Goal: Task Accomplishment & Management: Use online tool/utility

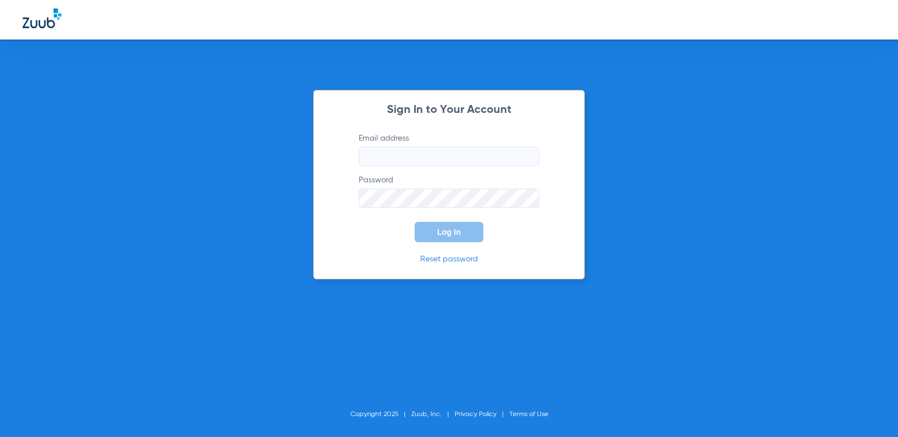
click at [413, 159] on input "Email address" at bounding box center [449, 156] width 181 height 19
type input "a"
type input "[EMAIL_ADDRESS][DOMAIN_NAME]"
click at [415, 222] on button "Log In" at bounding box center [449, 232] width 69 height 20
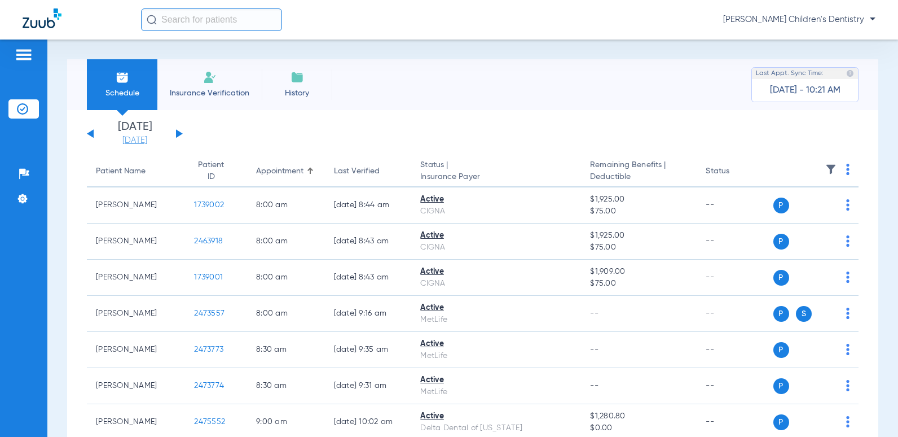
click at [137, 142] on link "[DATE]" at bounding box center [135, 140] width 68 height 11
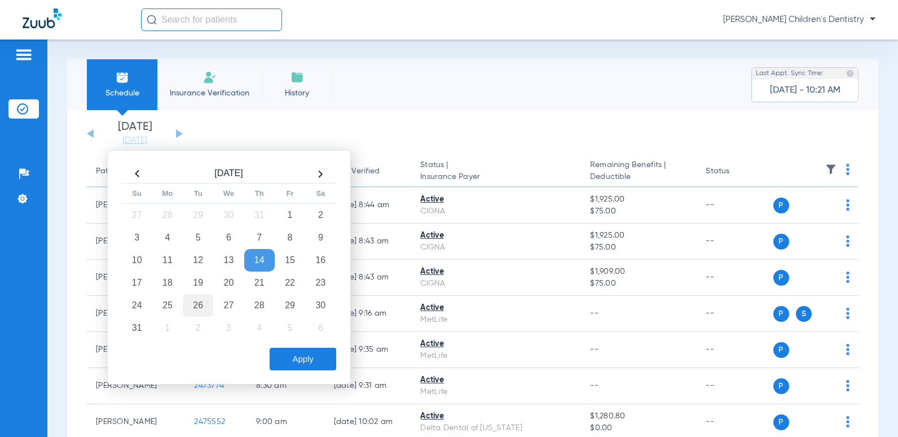
click at [194, 301] on td "26" at bounding box center [198, 305] width 30 height 23
click at [309, 353] on button "Apply" at bounding box center [303, 359] width 67 height 23
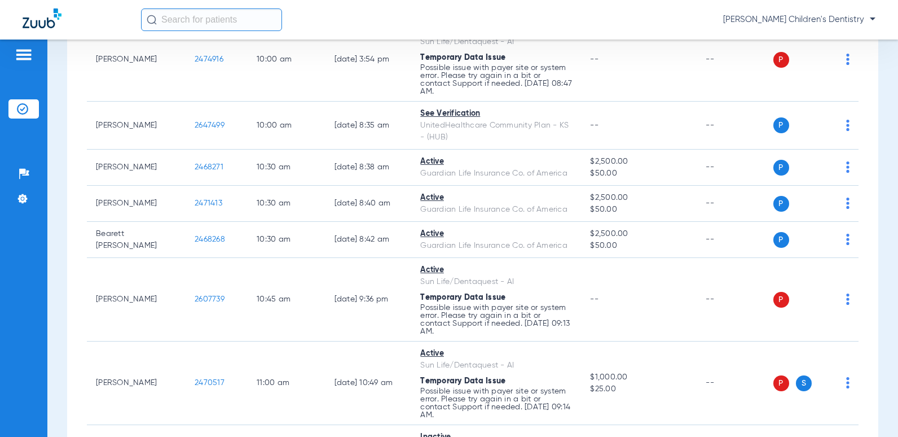
scroll to position [1354, 0]
